Goal: Transaction & Acquisition: Purchase product/service

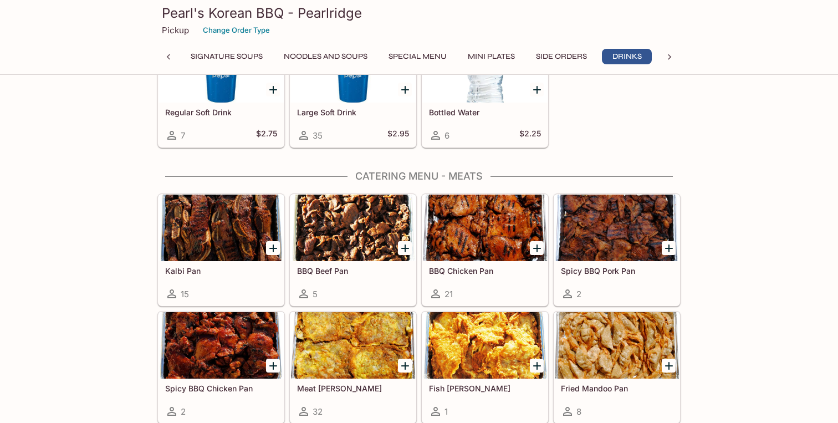
scroll to position [1888, 0]
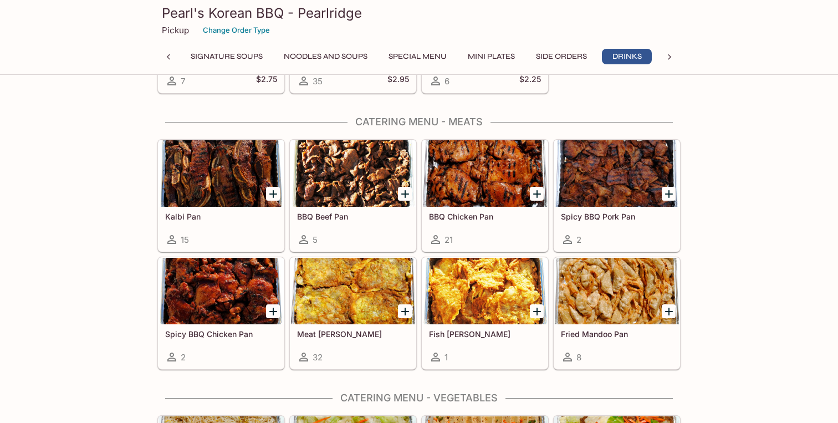
click at [366, 314] on div at bounding box center [353, 291] width 125 height 67
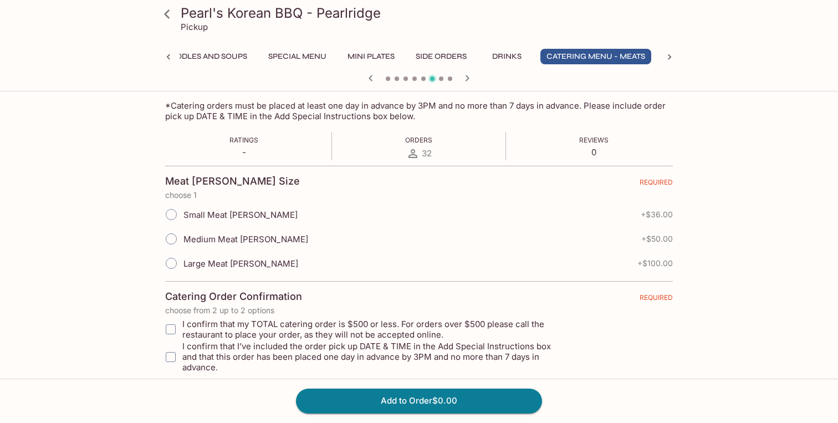
scroll to position [189, 0]
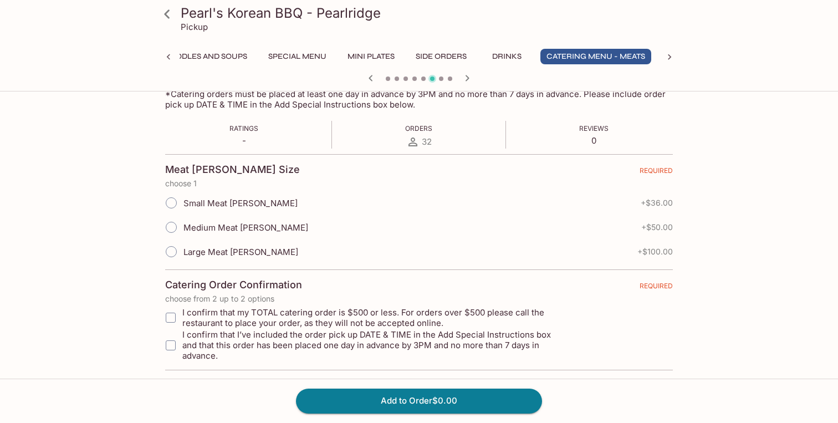
click at [258, 225] on span "Medium Meat [PERSON_NAME]" at bounding box center [246, 227] width 125 height 11
click at [183, 225] on input "Medium Meat [PERSON_NAME]" at bounding box center [171, 227] width 23 height 23
radio input "true"
click at [168, 320] on input "I confirm that my TOTAL catering order is $500 or less. For orders over $500 pl…" at bounding box center [171, 318] width 22 height 22
checkbox input "true"
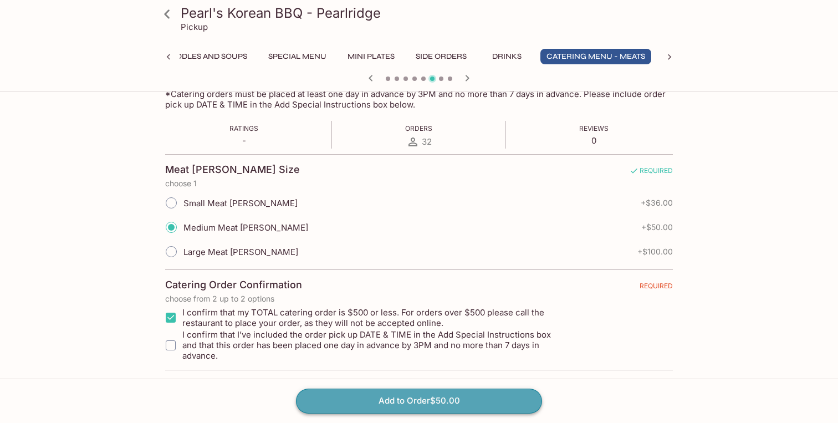
click at [353, 407] on button "Add to Order $50.00" at bounding box center [419, 401] width 246 height 24
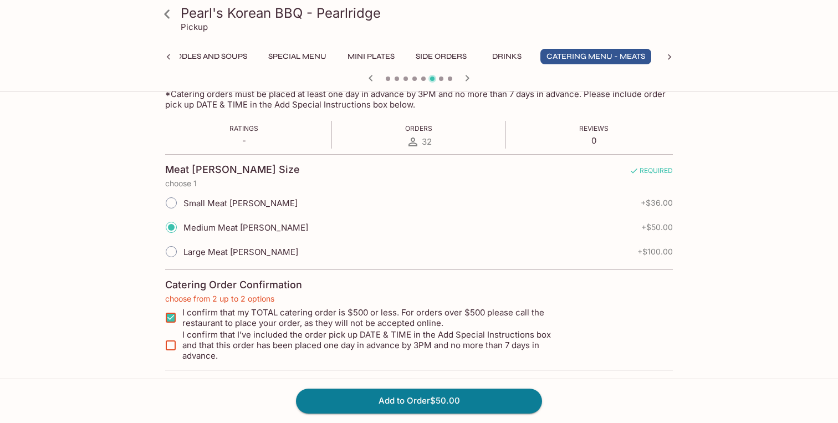
click at [253, 340] on span "I confirm that I’ve included the order pick up DATE & TIME in the Add Special I…" at bounding box center [374, 345] width 384 height 32
click at [182, 340] on input "I confirm that I’ve included the order pick up DATE & TIME in the Add Special I…" at bounding box center [171, 345] width 22 height 22
checkbox input "true"
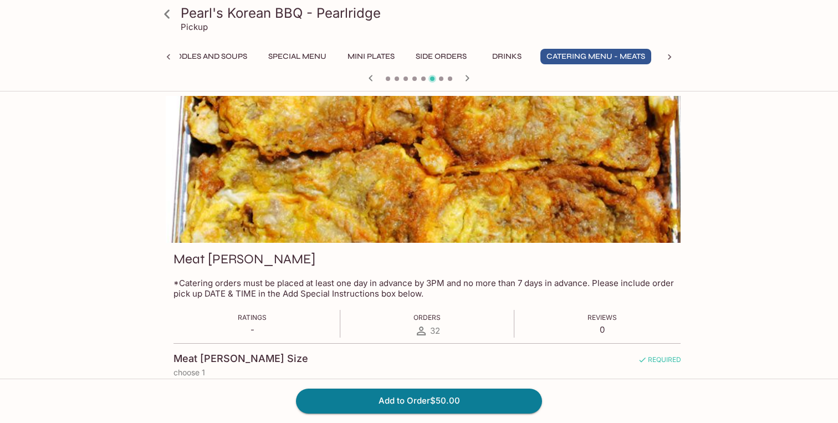
click at [617, 328] on p "0" at bounding box center [602, 329] width 29 height 11
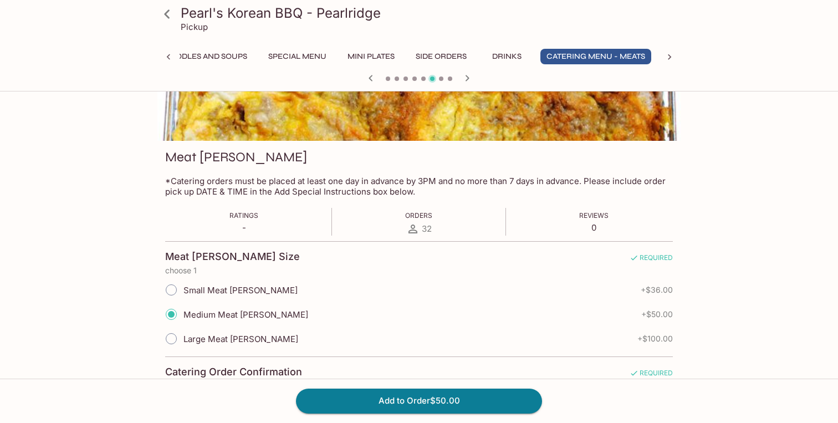
scroll to position [189, 0]
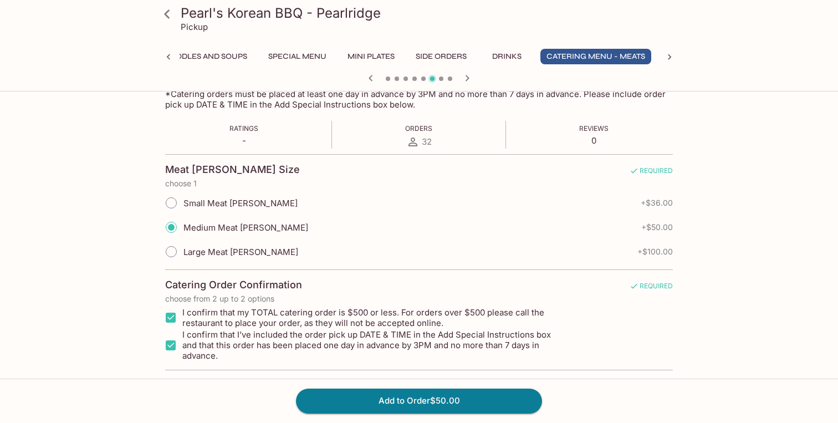
click at [283, 140] on div "Ratings - Orders 32 Reviews 0" at bounding box center [419, 135] width 508 height 28
click at [340, 391] on button "Add to Order $50.00" at bounding box center [419, 401] width 246 height 24
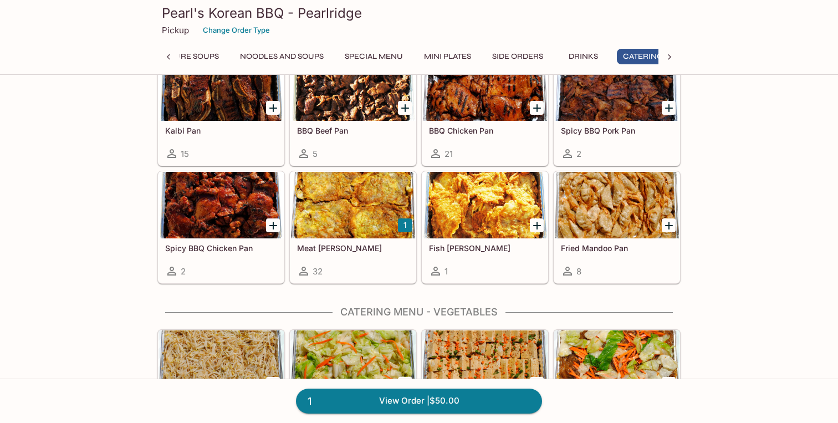
scroll to position [0, 285]
click at [395, 394] on link "1 View Order | $50.00" at bounding box center [419, 401] width 246 height 24
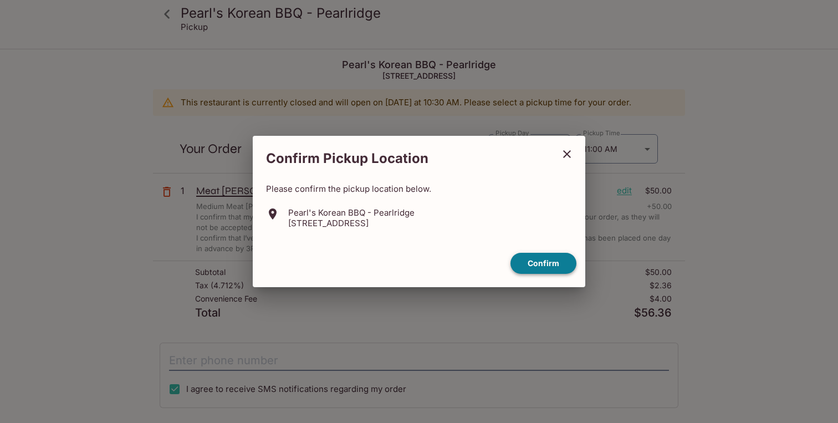
click at [547, 263] on button "Confirm" at bounding box center [544, 264] width 66 height 22
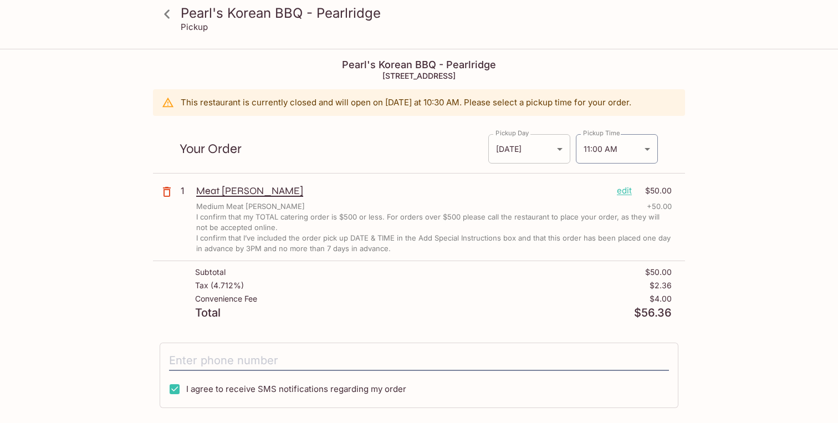
click at [552, 153] on body "Pearl's Korean BBQ - Pearlridge Pickup Pearl's Korean BBQ - Pearlridge [STREET_…" at bounding box center [419, 261] width 838 height 423
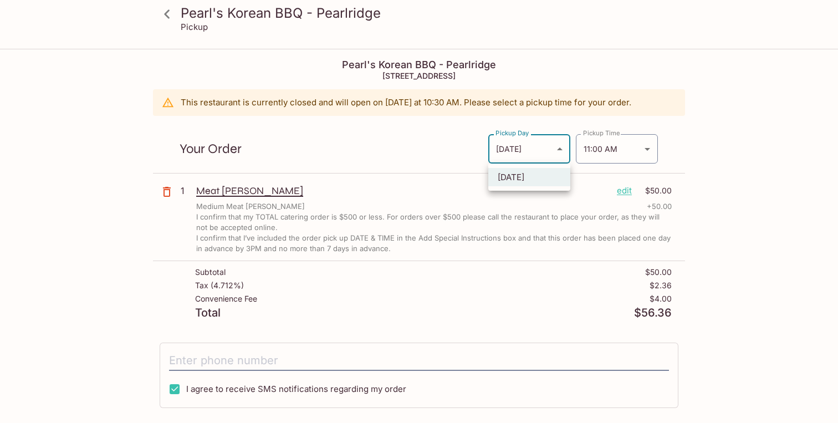
click at [550, 149] on div at bounding box center [419, 211] width 838 height 423
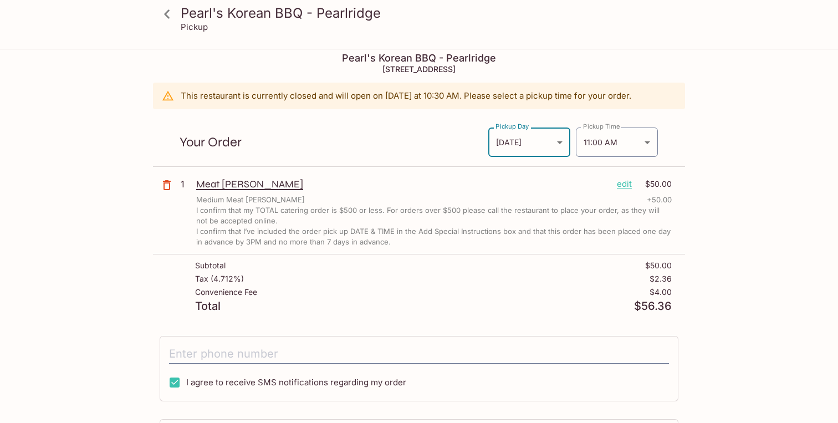
click at [538, 145] on body "Pearl's Korean BBQ - Pearlridge Pickup Pearl's Korean BBQ - Pearlridge [STREET_…" at bounding box center [419, 254] width 838 height 423
click at [594, 148] on div at bounding box center [419, 211] width 838 height 423
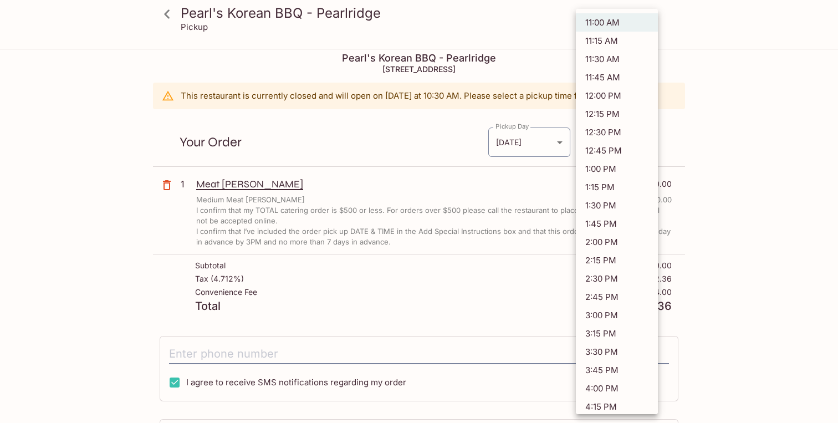
click at [617, 145] on body "Pearl's Korean BBQ - Pearlridge Pickup Pearl's Korean BBQ - Pearlridge [STREET_…" at bounding box center [419, 254] width 838 height 423
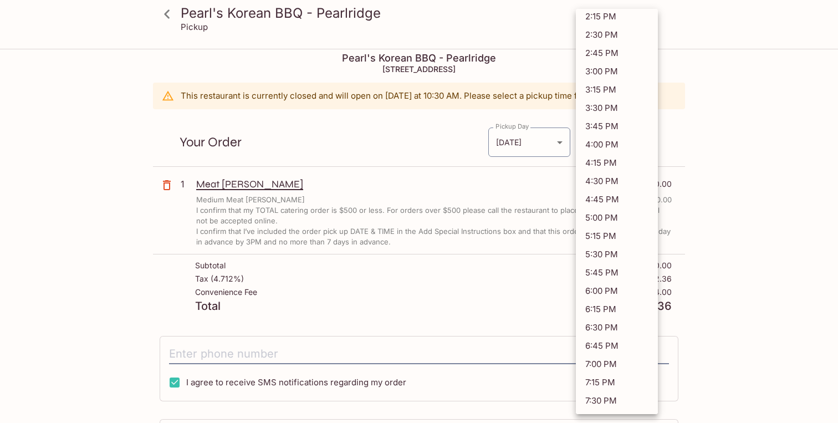
click at [745, 175] on div at bounding box center [419, 211] width 838 height 423
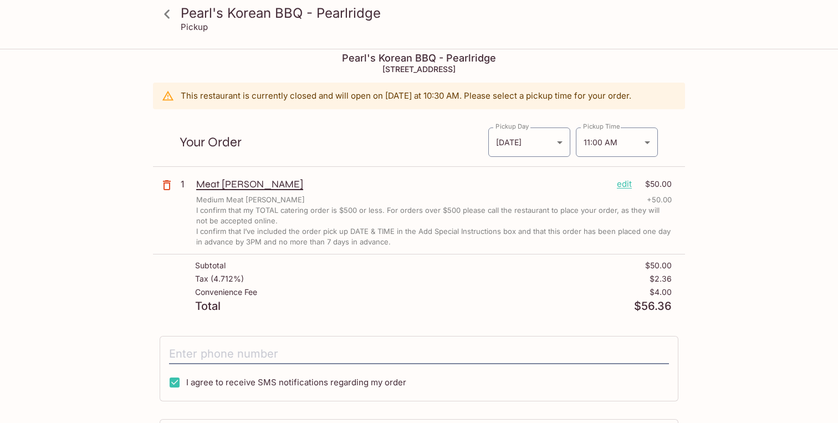
click at [627, 184] on p "edit" at bounding box center [624, 184] width 15 height 12
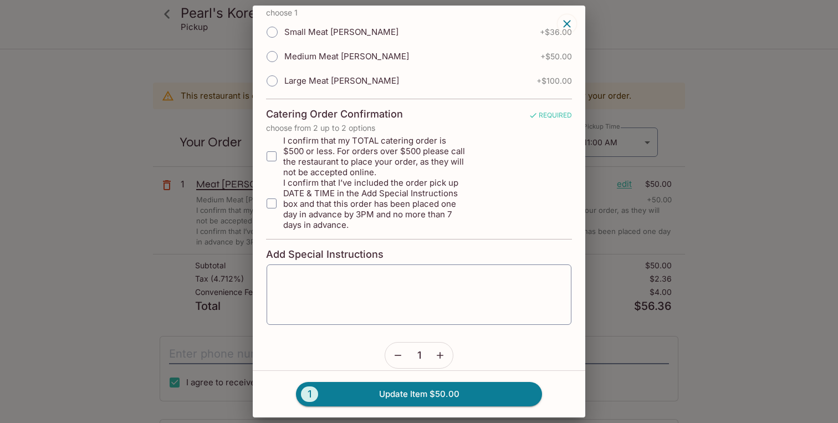
scroll to position [143, 0]
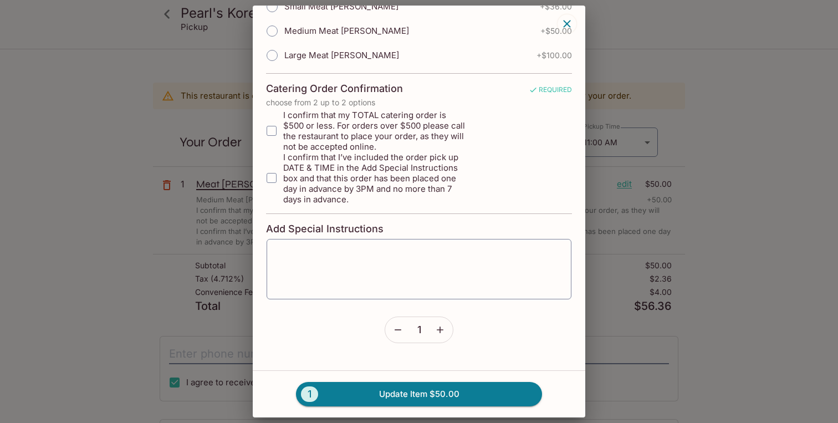
click at [416, 125] on span "I confirm that my TOTAL catering order is $500 or less. For orders over $500 pl…" at bounding box center [374, 131] width 182 height 42
click at [283, 125] on input "I confirm that my TOTAL catering order is $500 or less. For orders over $500 pl…" at bounding box center [272, 131] width 22 height 22
checkbox input "true"
click at [405, 184] on span "I confirm that I’ve included the order pick up DATE & TIME in the Add Special I…" at bounding box center [374, 178] width 182 height 53
click at [283, 184] on input "I confirm that I’ve included the order pick up DATE & TIME in the Add Special I…" at bounding box center [272, 178] width 22 height 22
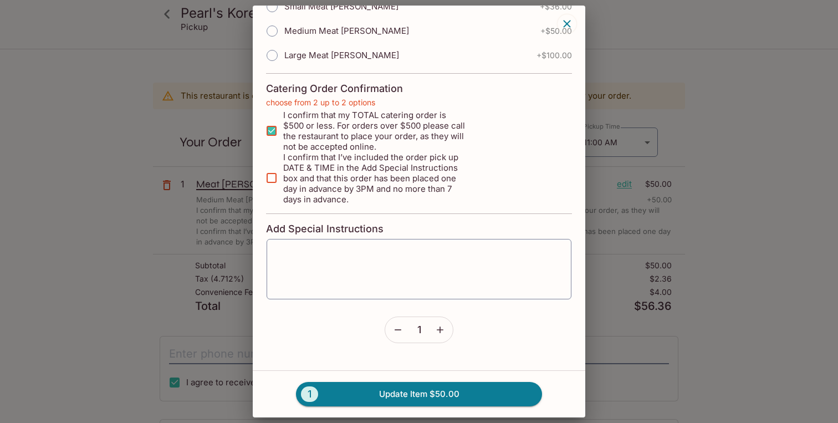
checkbox input "true"
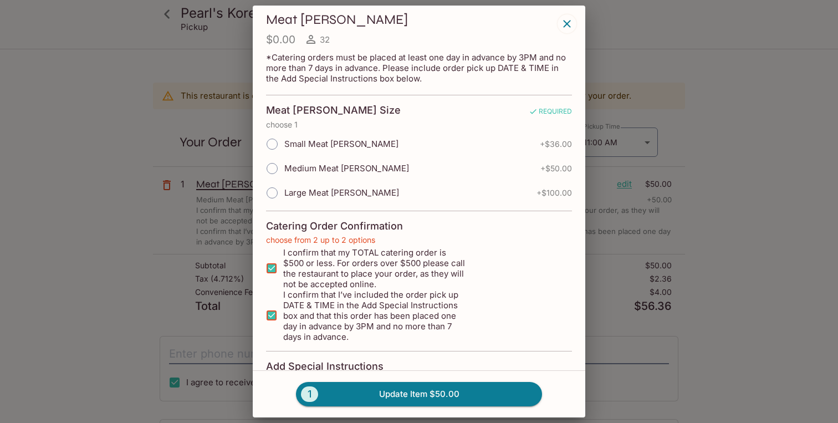
scroll to position [0, 0]
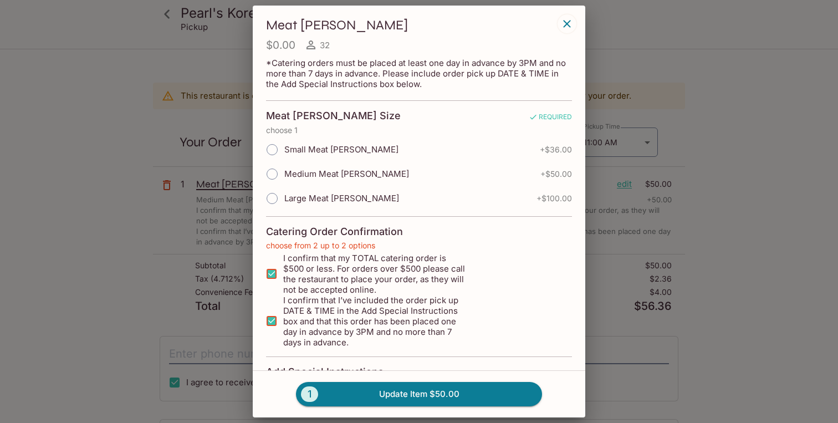
click at [349, 174] on span "Medium Meat [PERSON_NAME]" at bounding box center [346, 174] width 125 height 11
click at [284, 174] on input "Medium Meat [PERSON_NAME]" at bounding box center [272, 173] width 23 height 23
radio input "true"
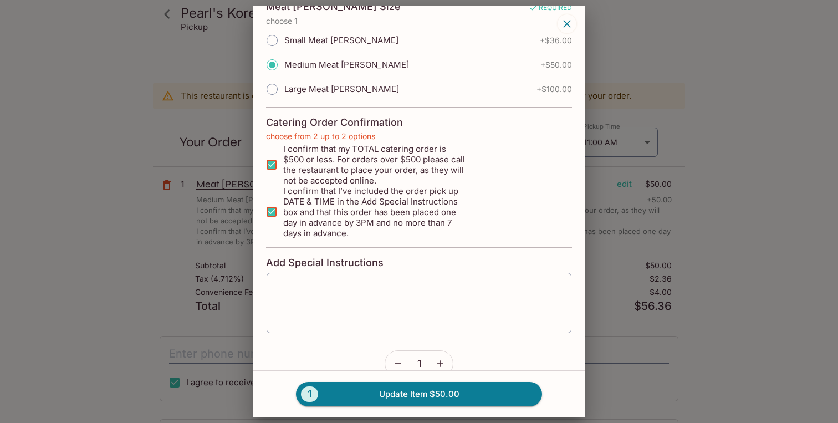
scroll to position [115, 0]
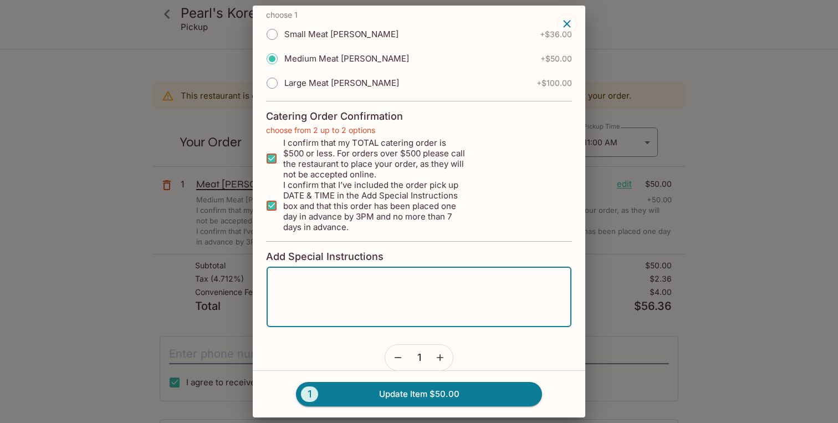
click at [354, 299] on textarea at bounding box center [418, 297] width 289 height 42
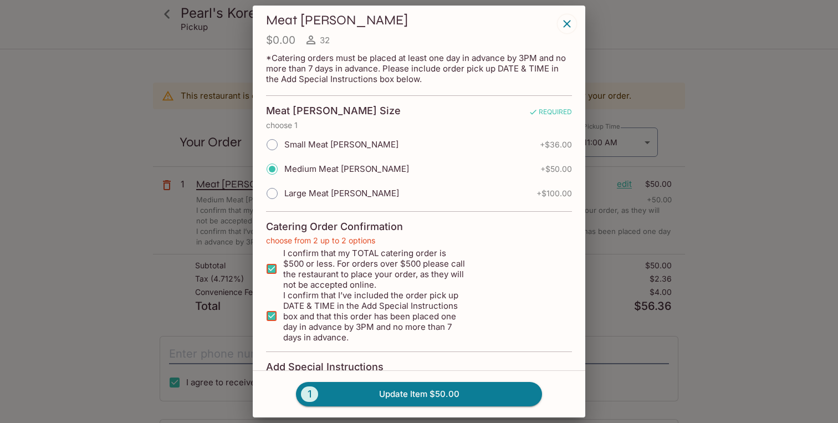
scroll to position [0, 0]
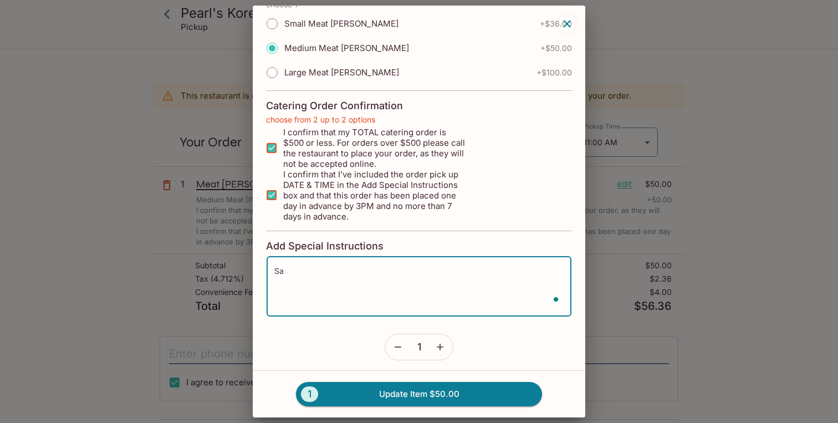
type textarea "S"
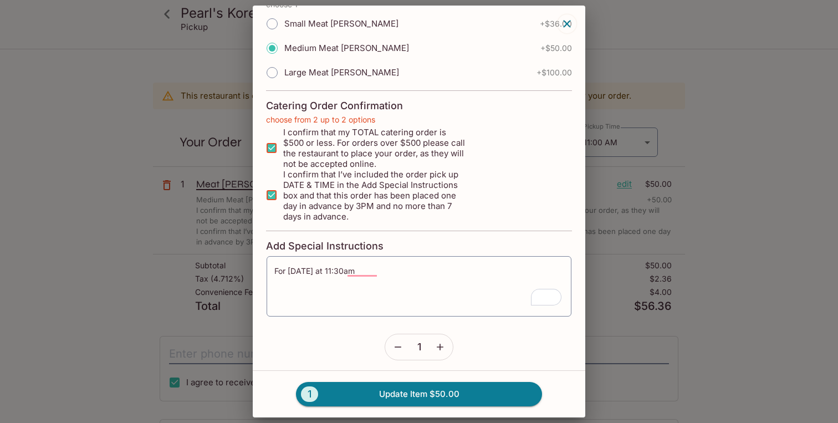
click at [509, 191] on div "I confirm that I’ve included the order pick up DATE & TIME in the Add Special I…" at bounding box center [419, 195] width 306 height 53
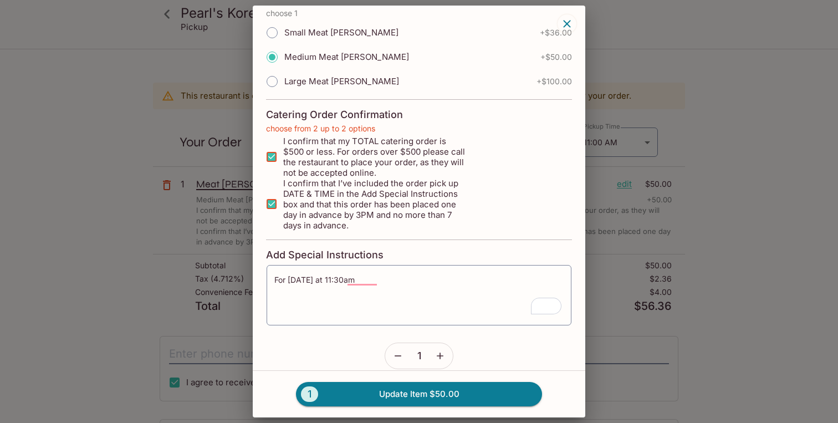
scroll to position [114, 0]
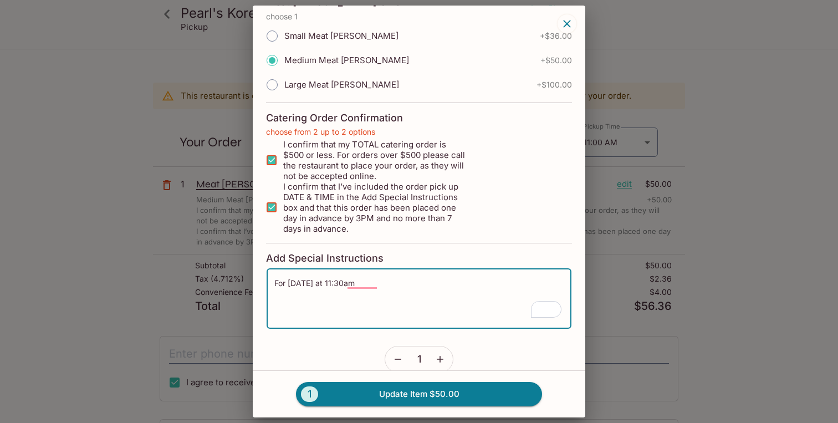
drag, startPoint x: 284, startPoint y: 282, endPoint x: 268, endPoint y: 279, distance: 15.8
click at [267, 279] on div "For [DATE] at 11:30am x ​" at bounding box center [419, 299] width 306 height 62
click at [288, 283] on textarea "For [DATE] at 11:30am" at bounding box center [418, 299] width 289 height 42
click at [428, 281] on textarea "For pickup [DATE] at 11:30am" at bounding box center [418, 299] width 289 height 42
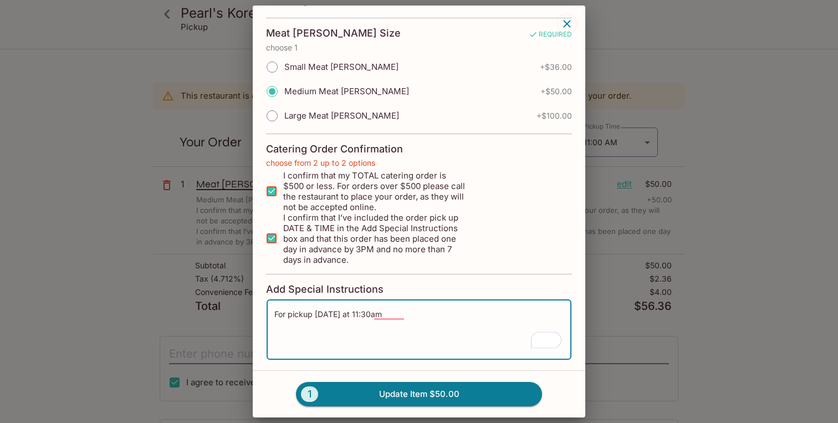
scroll to position [100, 0]
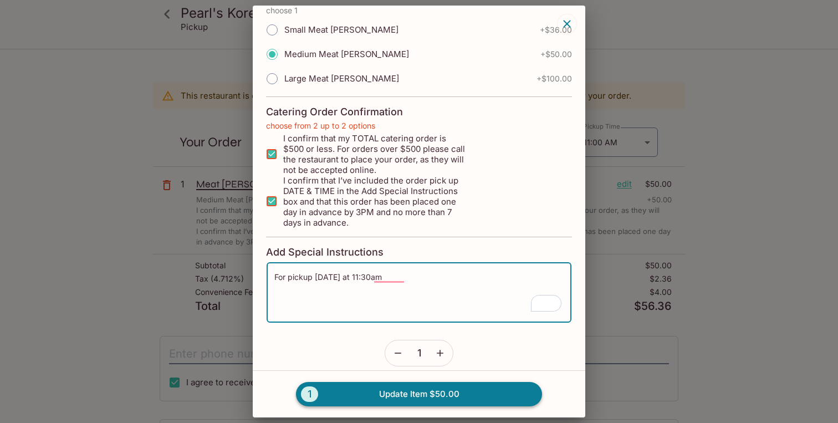
type textarea "For pickup [DATE] at 11:30am"
click at [426, 396] on button "1 Update Item $50.00" at bounding box center [419, 394] width 246 height 24
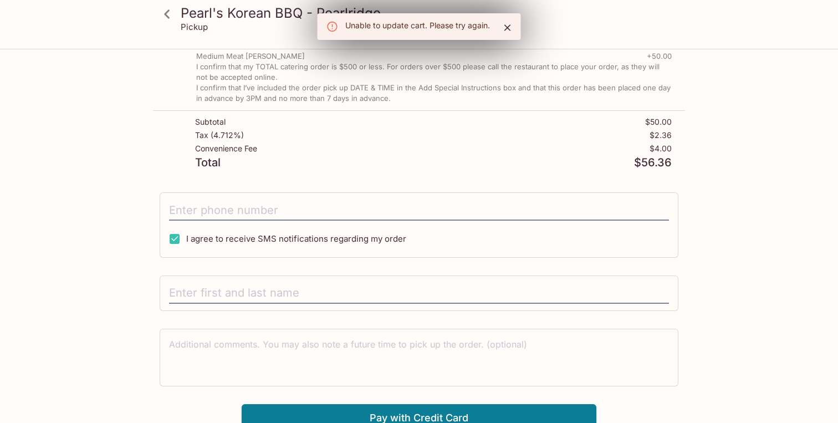
scroll to position [159, 0]
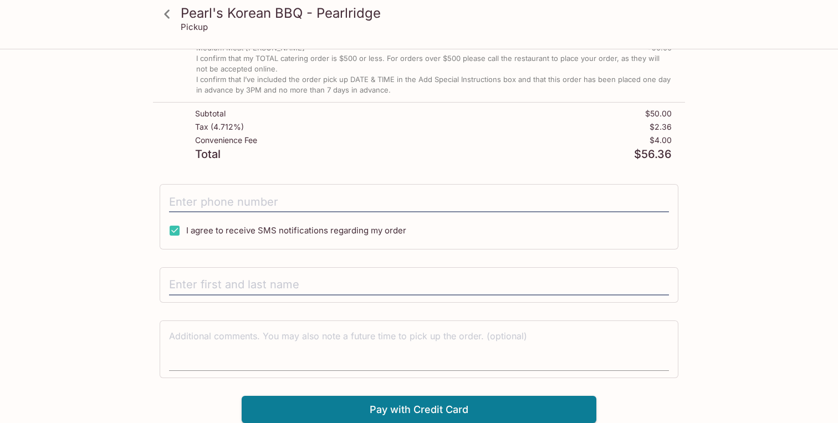
click at [484, 349] on textarea at bounding box center [419, 349] width 500 height 38
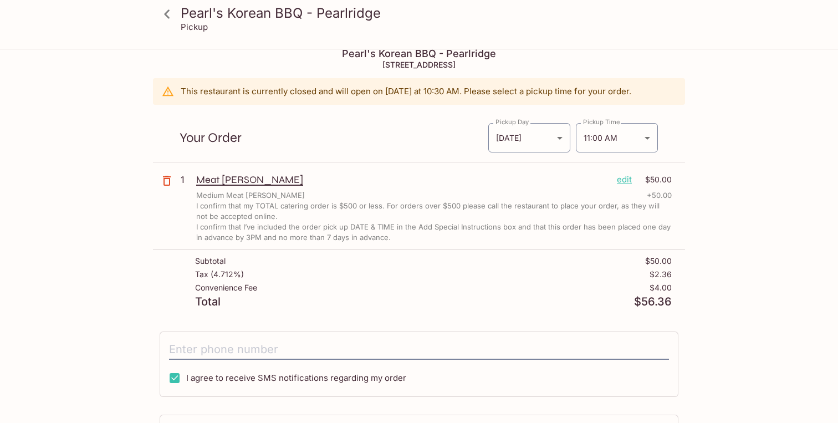
scroll to position [0, 0]
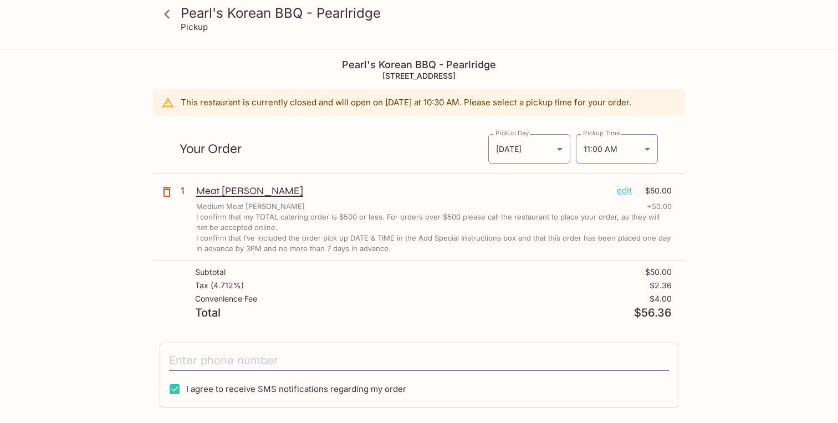
click at [731, 272] on div "Pearl's Korean BBQ - Pearlridge Pickup Pearl's Korean BBQ - Pearlridge [STREET_…" at bounding box center [419, 316] width 710 height 532
